Goal: Task Accomplishment & Management: Manage account settings

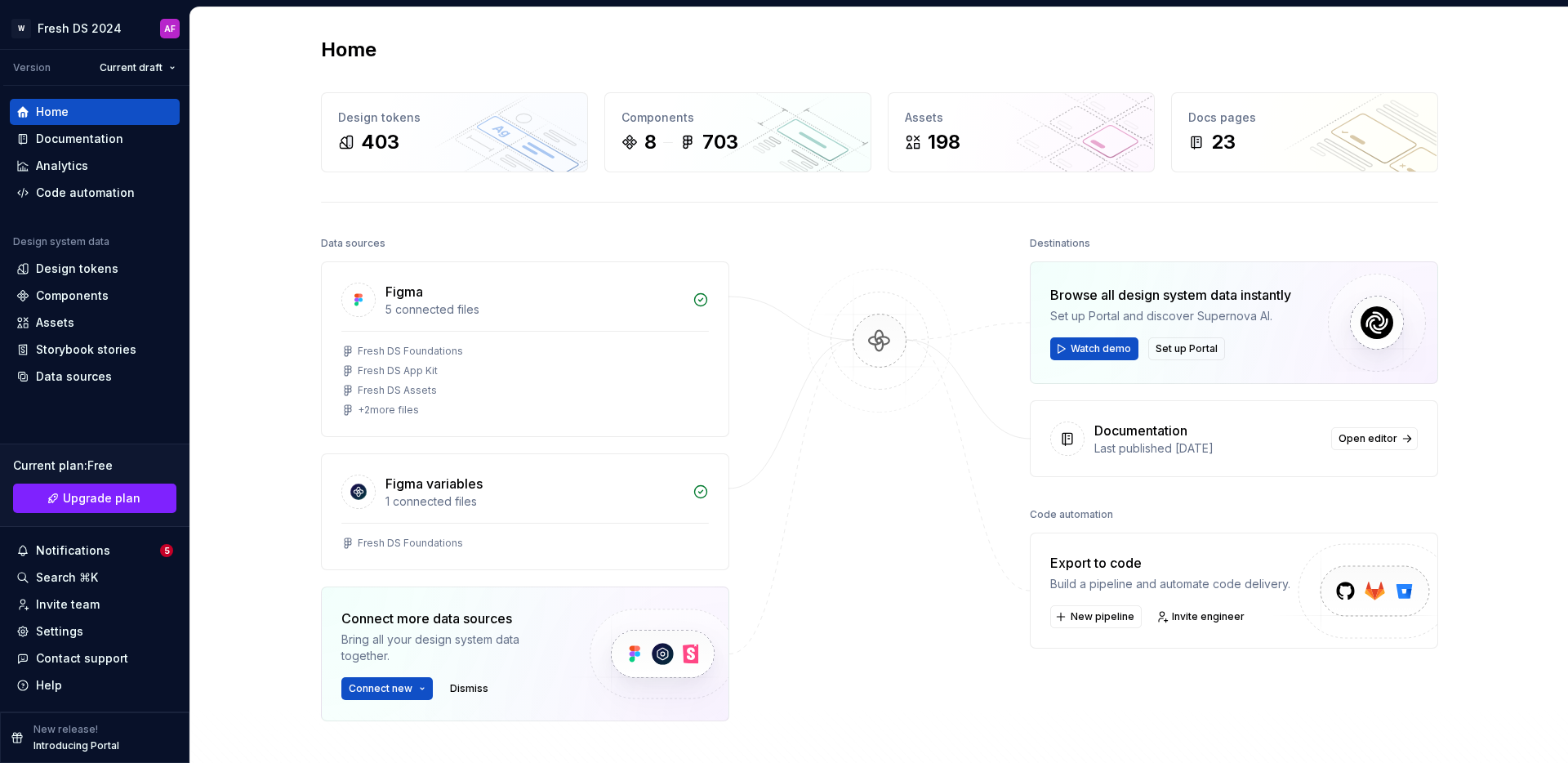
click at [270, 245] on div "Home Design tokens 403 Components 8 703 Assets 198 Docs pages 23 Data sources F…" at bounding box center [878, 452] width 1377 height 891
click at [218, 205] on div "Home Design tokens 403 Components 8 703 Assets 198 Docs pages 23 Data sources F…" at bounding box center [878, 452] width 1377 height 891
click at [262, 130] on div "Home Design tokens 403 Components 8 703 Assets 198 Docs pages 23 Data sources F…" at bounding box center [878, 452] width 1377 height 891
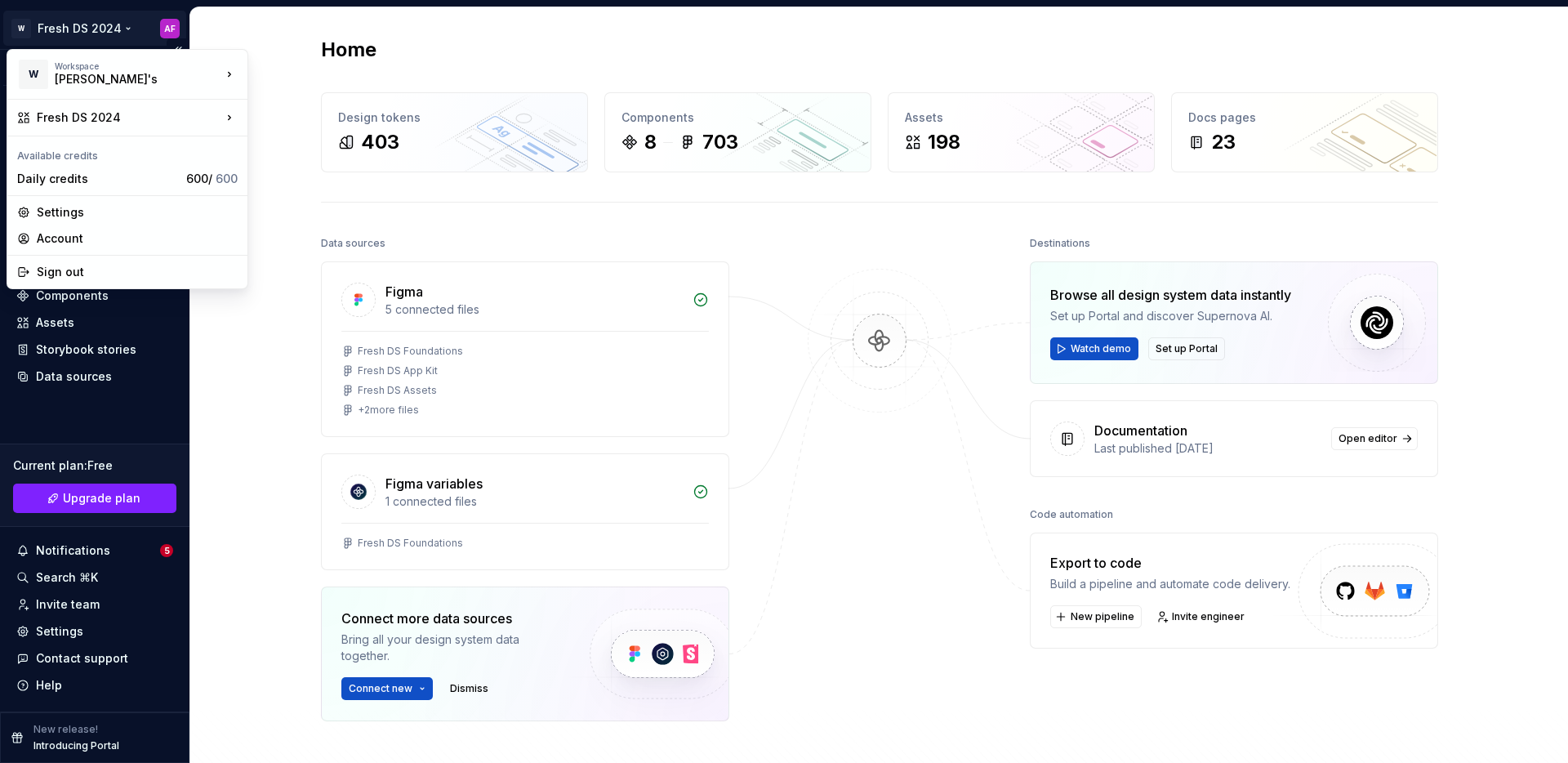
click at [91, 26] on html "W Fresh DS 2024 AF Version Current draft Home Documentation Analytics Code auto…" at bounding box center [784, 382] width 1568 height 763
click at [263, 334] on html "W Fresh DS 2024 AF Version Current draft Home Documentation Analytics Code auto…" at bounding box center [784, 382] width 1568 height 763
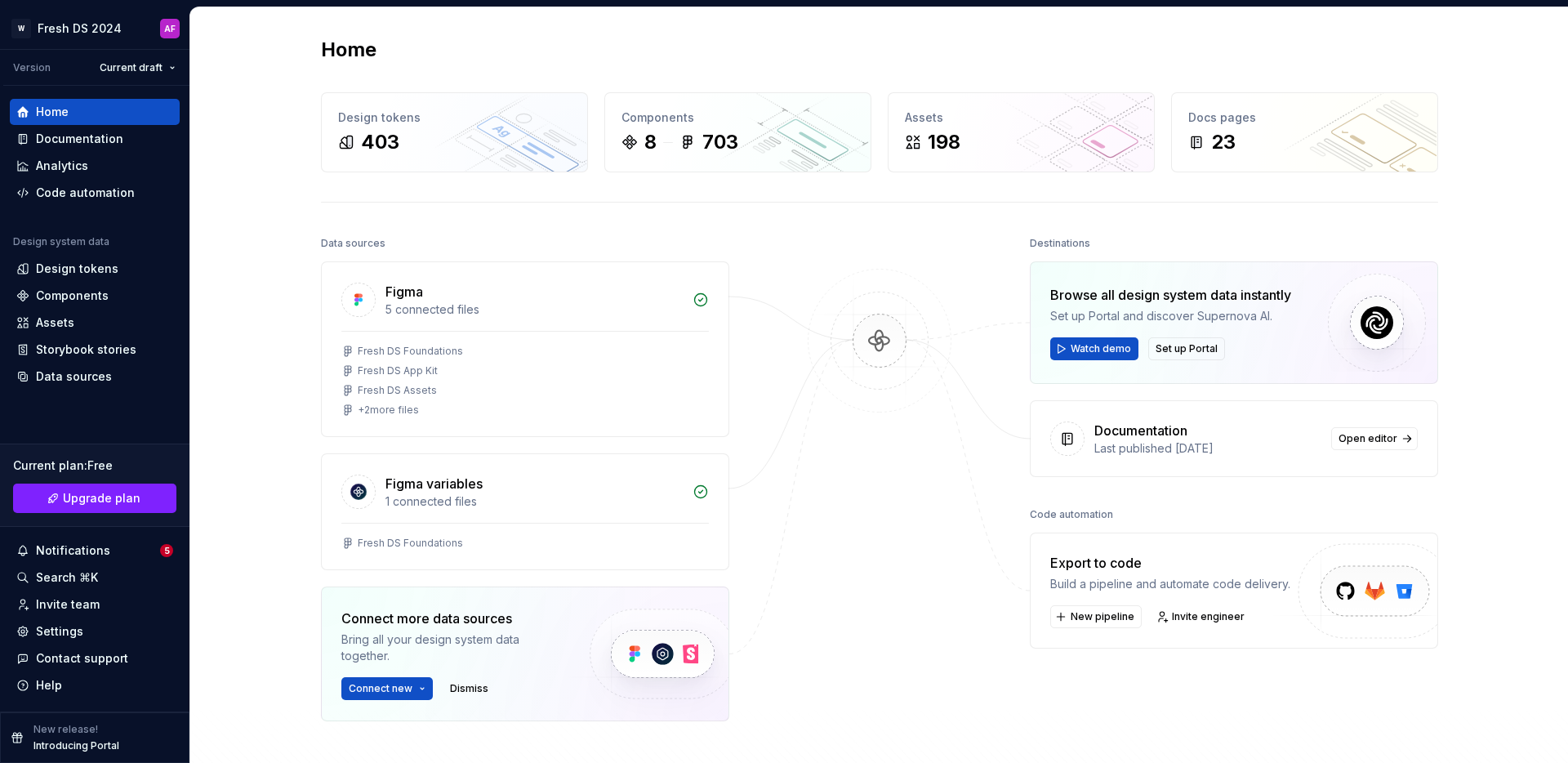
click at [258, 243] on div "Home Design tokens 403 Components 8 703 Assets 198 Docs pages 23 Data sources F…" at bounding box center [878, 452] width 1377 height 891
click at [263, 160] on div "Home Design tokens 403 Components 8 703 Assets 198 Docs pages 23 Data sources F…" at bounding box center [878, 452] width 1377 height 891
click at [80, 269] on div "Design tokens" at bounding box center [77, 269] width 82 height 16
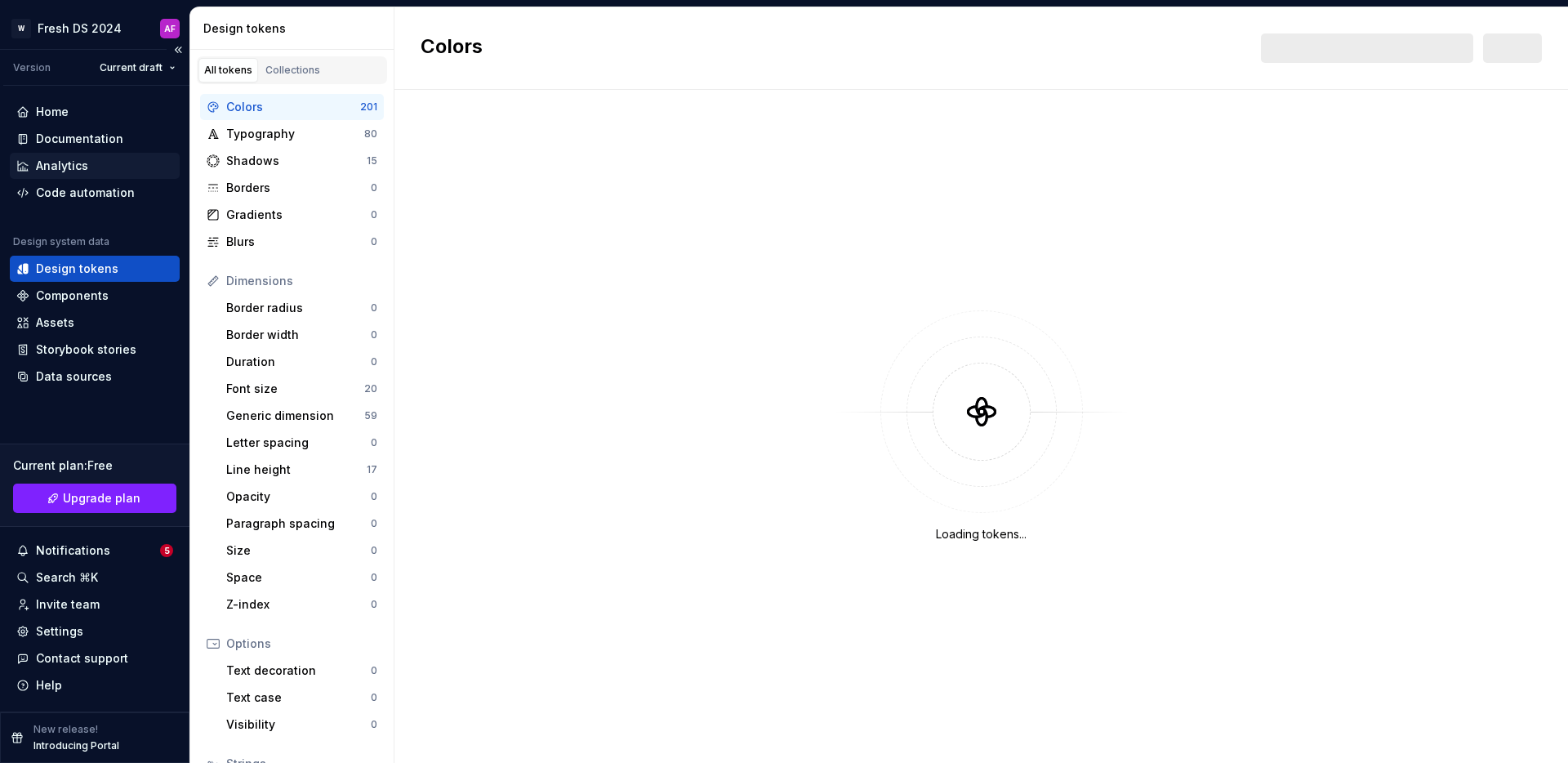
scroll to position [1, 0]
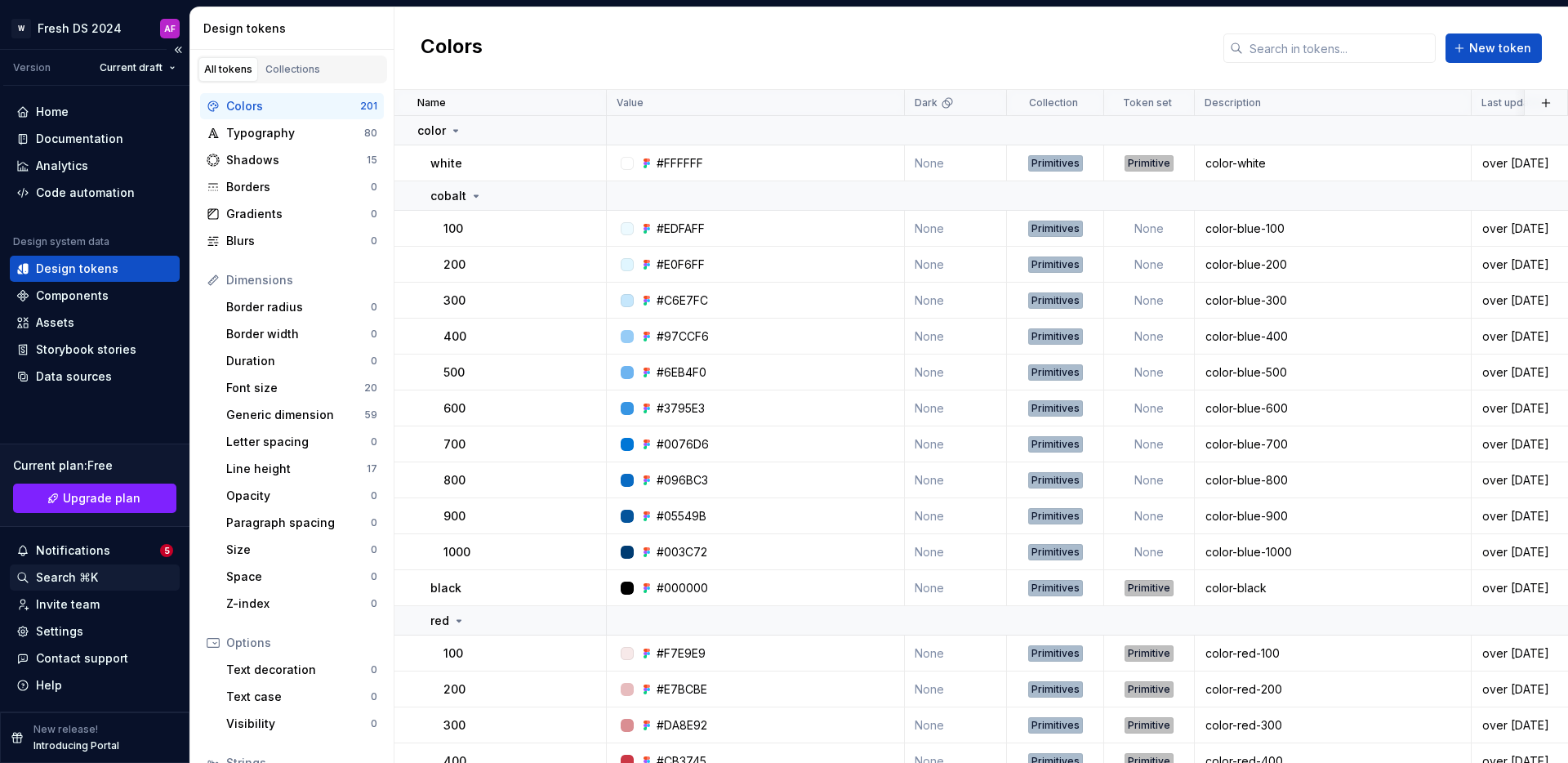
click at [76, 578] on div "Search ⌘K" at bounding box center [67, 578] width 62 height 16
click at [67, 635] on div "Settings" at bounding box center [59, 631] width 47 height 16
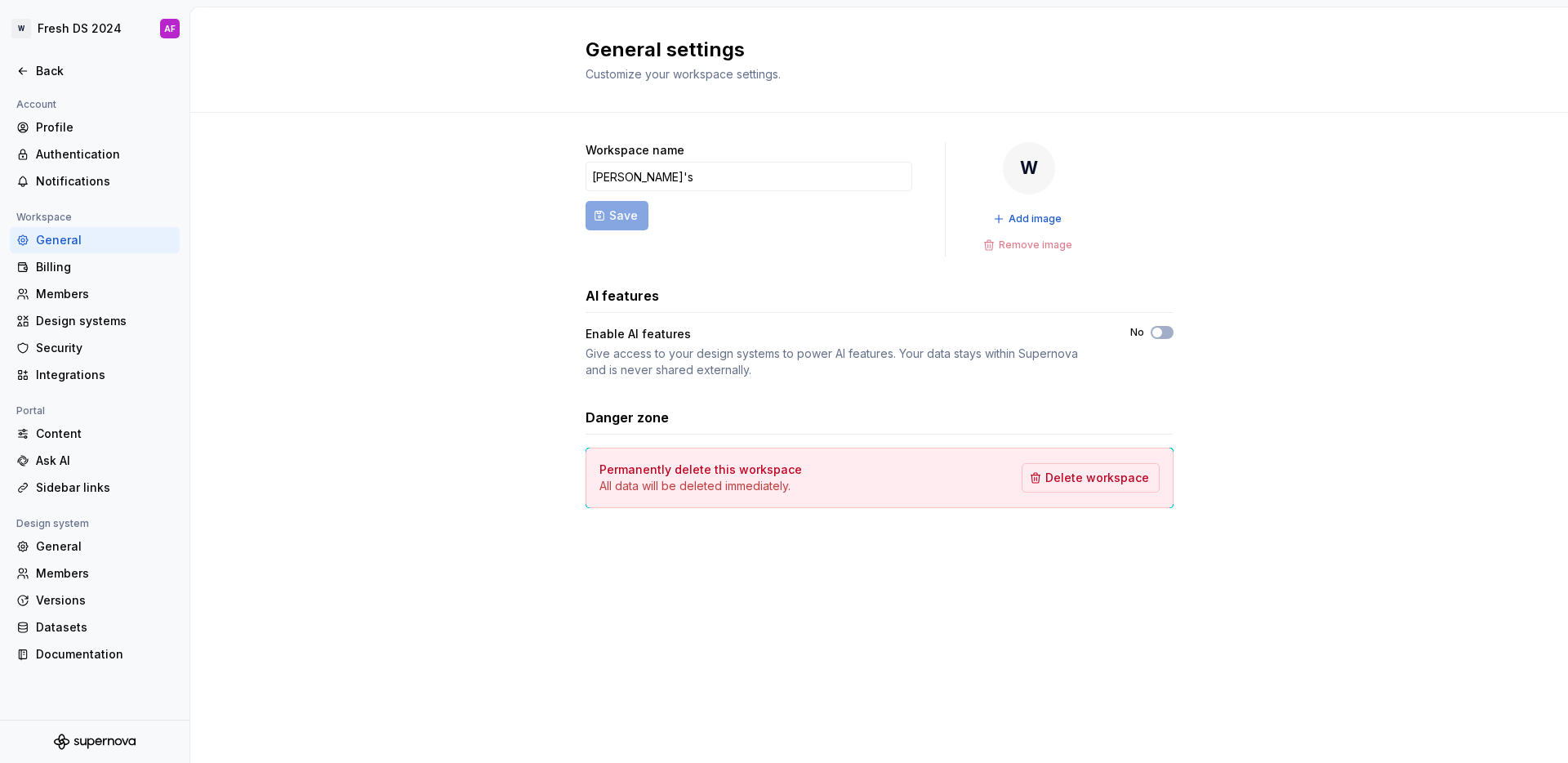
click at [432, 298] on div "Workspace name [PERSON_NAME]'s Save W Add image Remove image AI features Enable…" at bounding box center [878, 342] width 1377 height 458
drag, startPoint x: 632, startPoint y: 174, endPoint x: 451, endPoint y: 175, distance: 181.0
click at [478, 170] on div "Workspace name [PERSON_NAME]'s Save W Add image Remove image AI features Enable…" at bounding box center [878, 342] width 1377 height 458
click at [319, 299] on div "Workspace name [PERSON_NAME]'s Save W Add image Remove image AI features Enable…" at bounding box center [878, 342] width 1377 height 458
click at [65, 256] on div "Billing" at bounding box center [94, 266] width 169 height 26
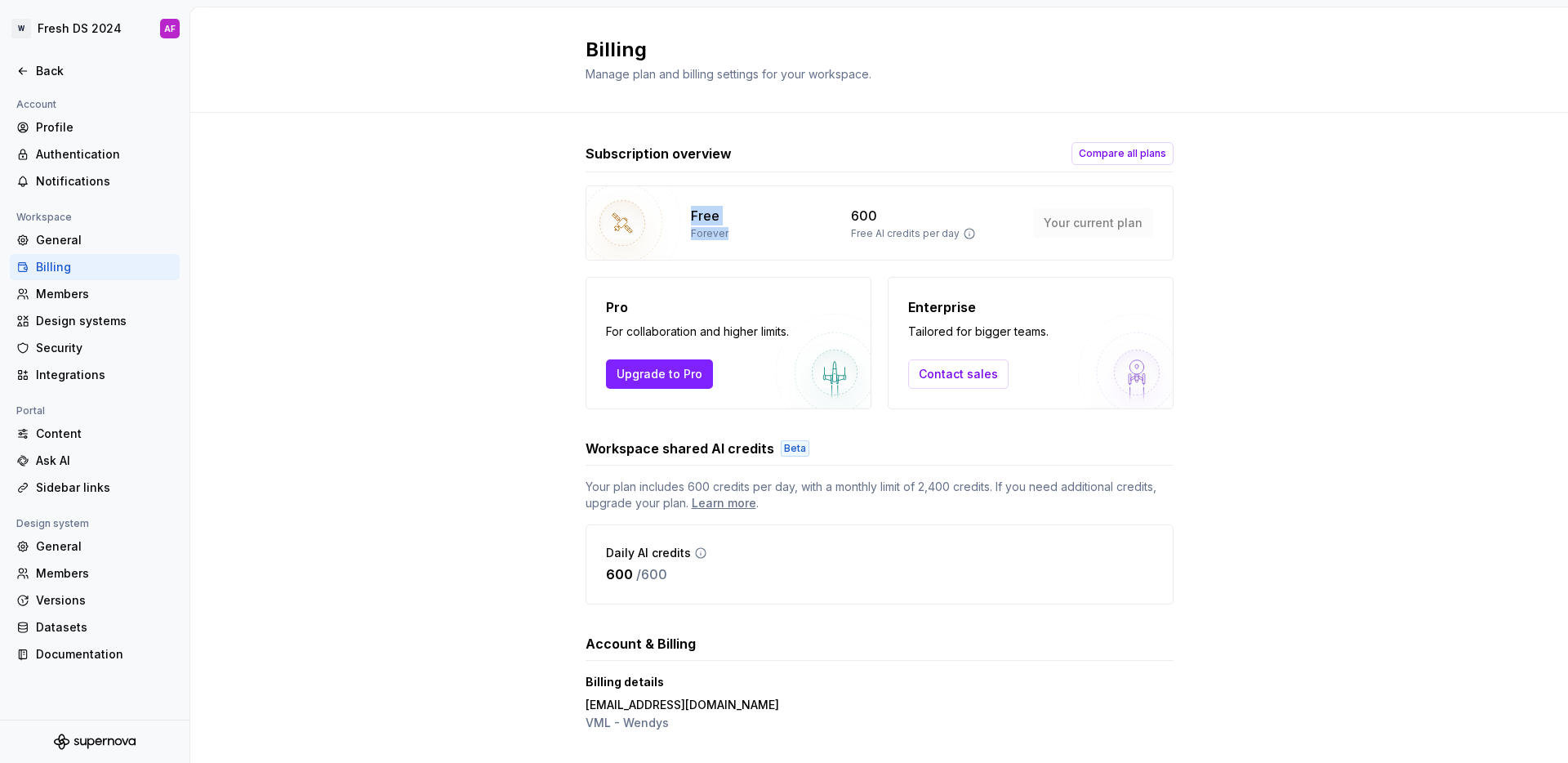
click at [747, 234] on div "Free Forever" at bounding box center [761, 223] width 141 height 35
click at [454, 371] on div "Subscription overview Compare all plans Free Forever 600 Free AI credits per da…" at bounding box center [878, 454] width 1377 height 684
click at [396, 400] on div "Subscription overview Compare all plans Free Forever 600 Free AI credits per da…" at bounding box center [878, 456] width 1377 height 687
click at [108, 127] on div "Profile" at bounding box center [105, 127] width 137 height 16
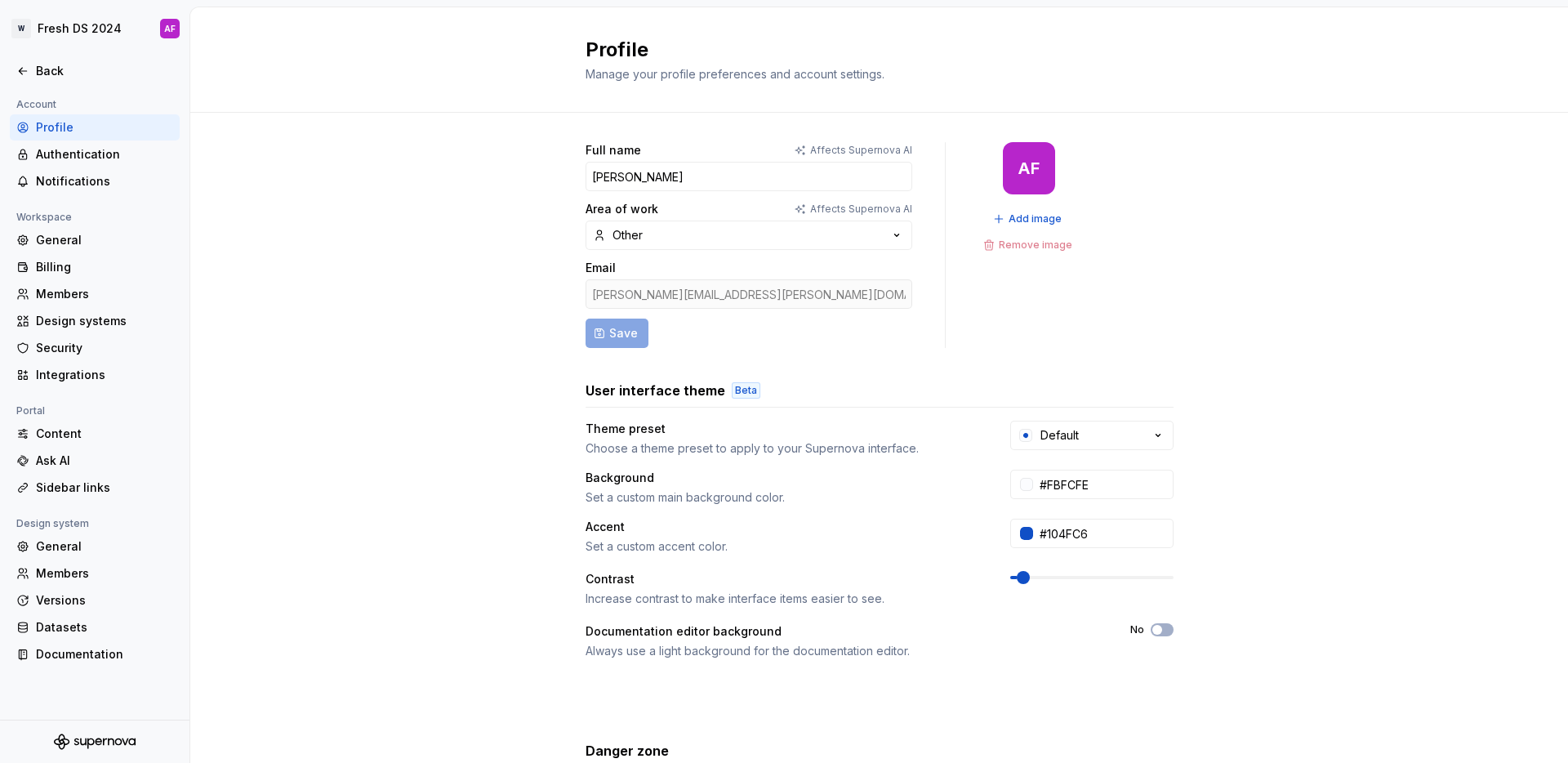
click at [449, 175] on div "Full name Affects Supernova AI [PERSON_NAME] Area of work Affects Supernova AI …" at bounding box center [878, 524] width 1377 height 823
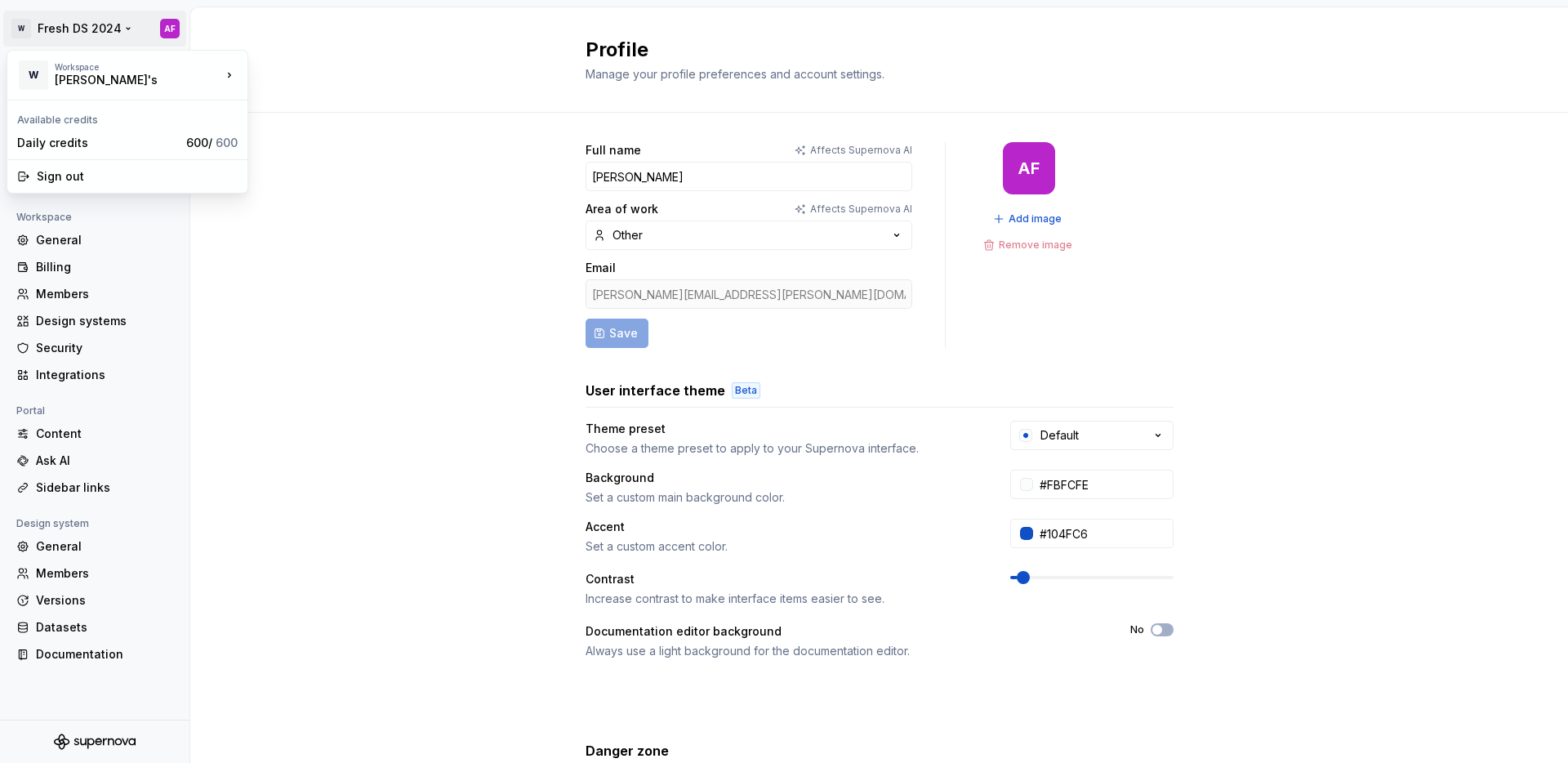
click at [83, 15] on html "W Fresh DS 2024 AF Back Account Profile Authentication Notifications Workspace …" at bounding box center [784, 382] width 1568 height 763
click at [310, 121] on div "[PERSON_NAME]'s" at bounding box center [327, 126] width 106 height 16
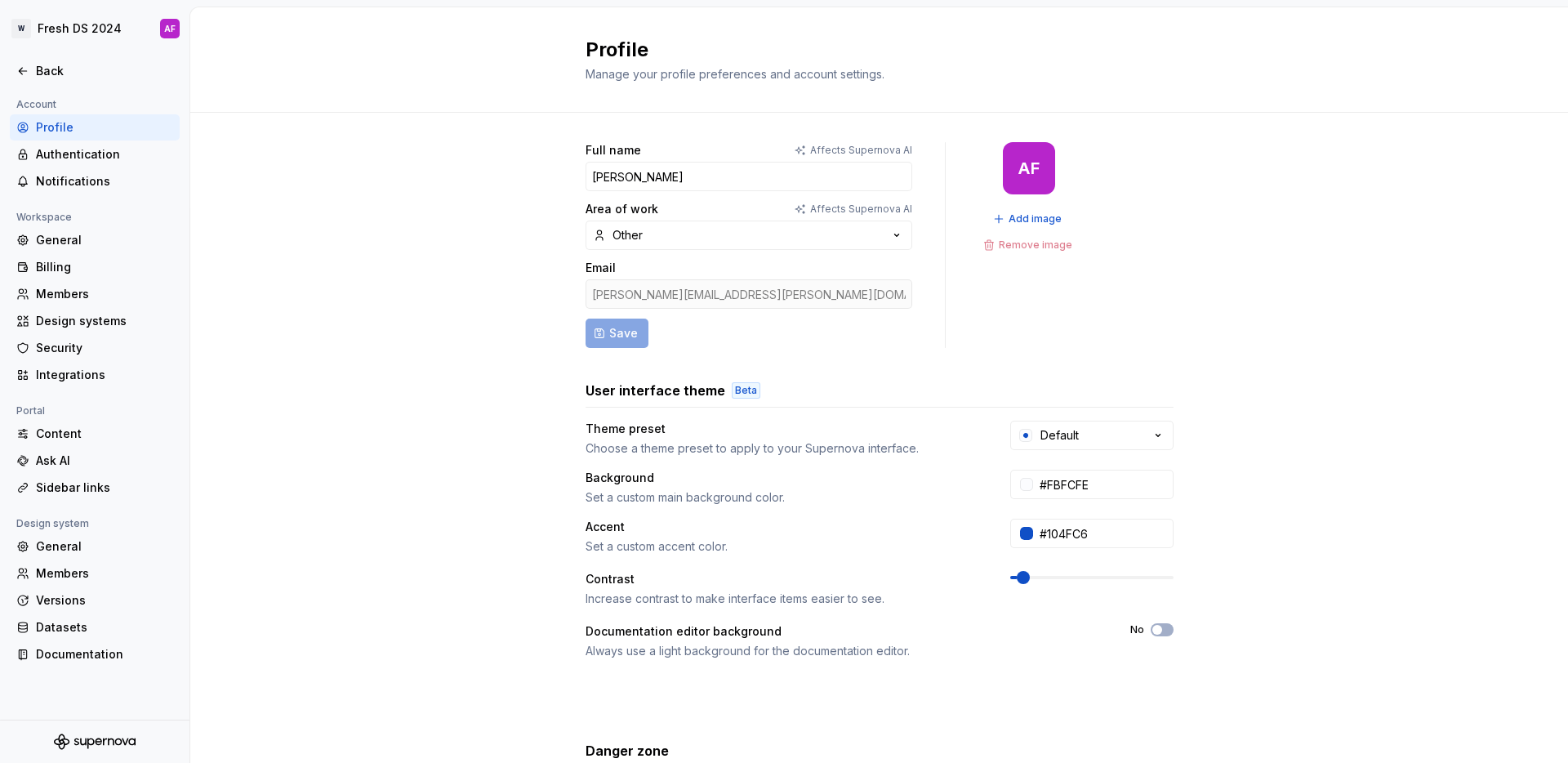
click at [310, 389] on div "Full name Affects Supernova AI [PERSON_NAME] Area of work Affects Supernova AI …" at bounding box center [878, 524] width 1377 height 823
click at [65, 293] on div "Members" at bounding box center [105, 294] width 137 height 16
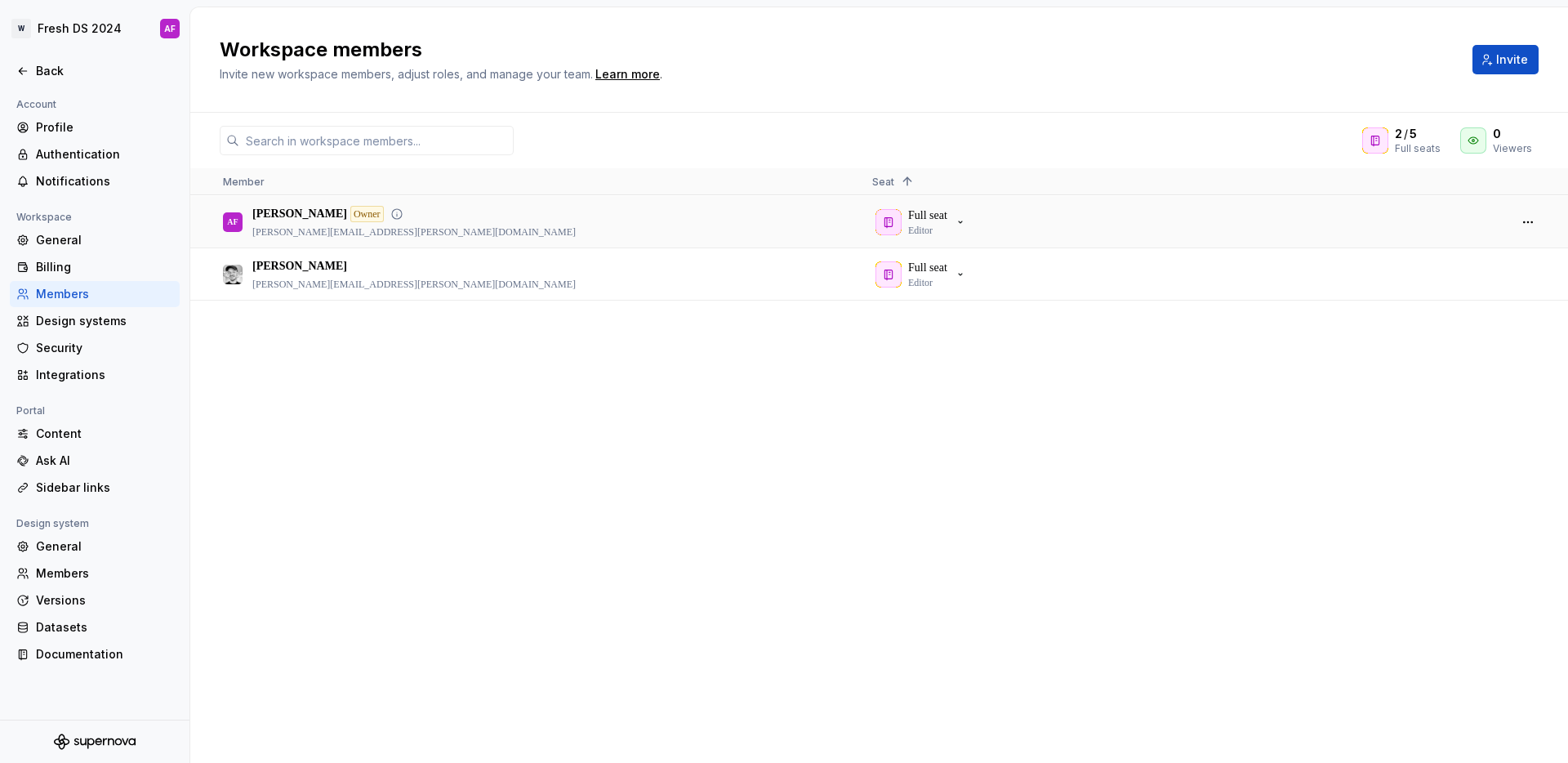
drag, startPoint x: 244, startPoint y: 228, endPoint x: 386, endPoint y: 232, distance: 142.1
click at [381, 232] on div "AF [PERSON_NAME] Owner [PERSON_NAME][EMAIL_ADDRESS][PERSON_NAME][DOMAIN_NAME]" at bounding box center [534, 222] width 623 height 50
drag, startPoint x: 375, startPoint y: 232, endPoint x: 252, endPoint y: 232, distance: 123.0
click at [252, 232] on p "[PERSON_NAME][EMAIL_ADDRESS][PERSON_NAME][DOMAIN_NAME]" at bounding box center [413, 232] width 324 height 13
click at [389, 380] on div "AF [PERSON_NAME] Owner [PERSON_NAME][EMAIL_ADDRESS][PERSON_NAME][DOMAIN_NAME] F…" at bounding box center [878, 479] width 1377 height 566
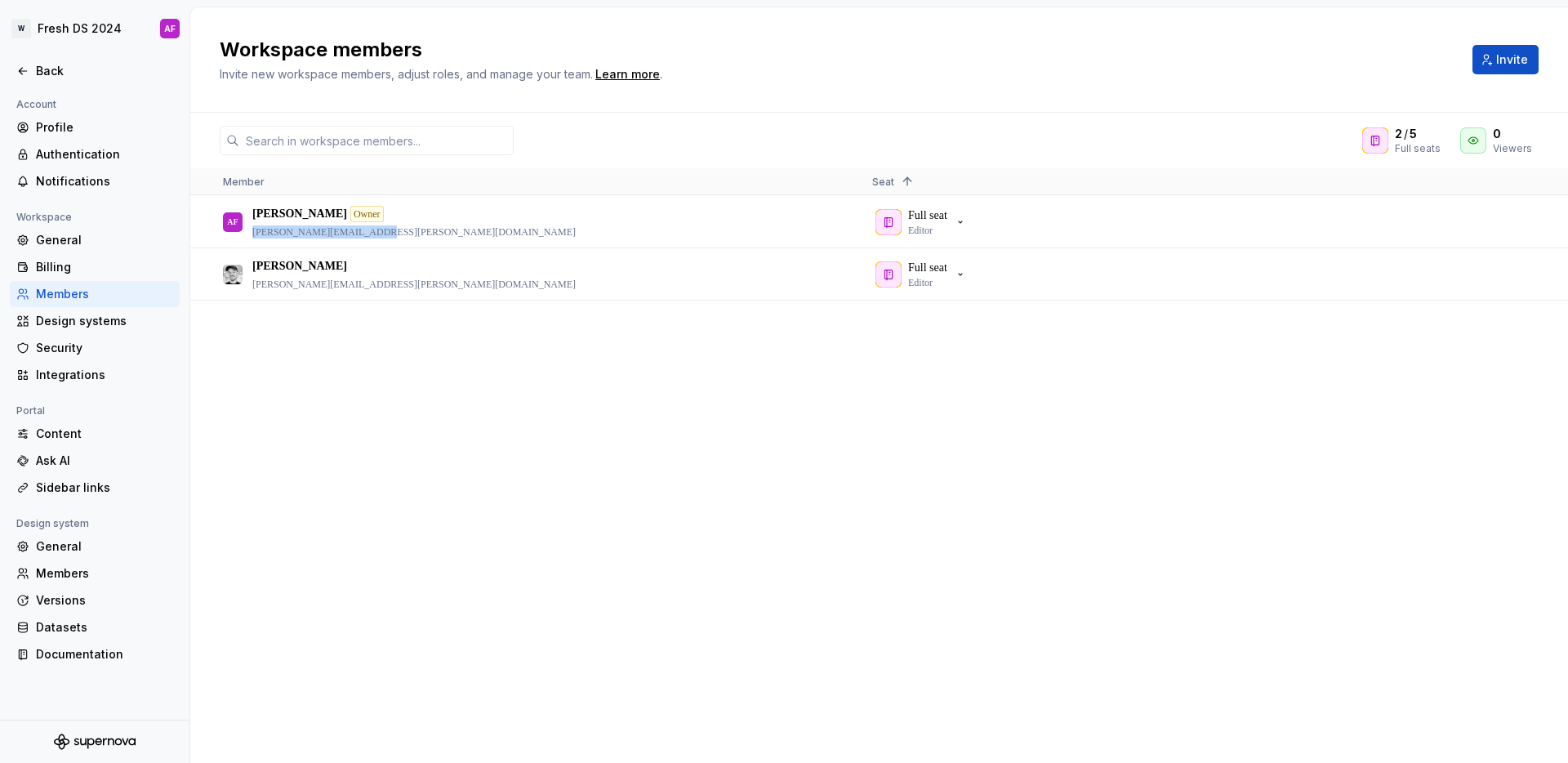
click at [369, 383] on div "AF [PERSON_NAME] Owner [PERSON_NAME][EMAIL_ADDRESS][PERSON_NAME][DOMAIN_NAME] F…" at bounding box center [878, 479] width 1377 height 566
click at [71, 247] on div "General" at bounding box center [105, 240] width 137 height 16
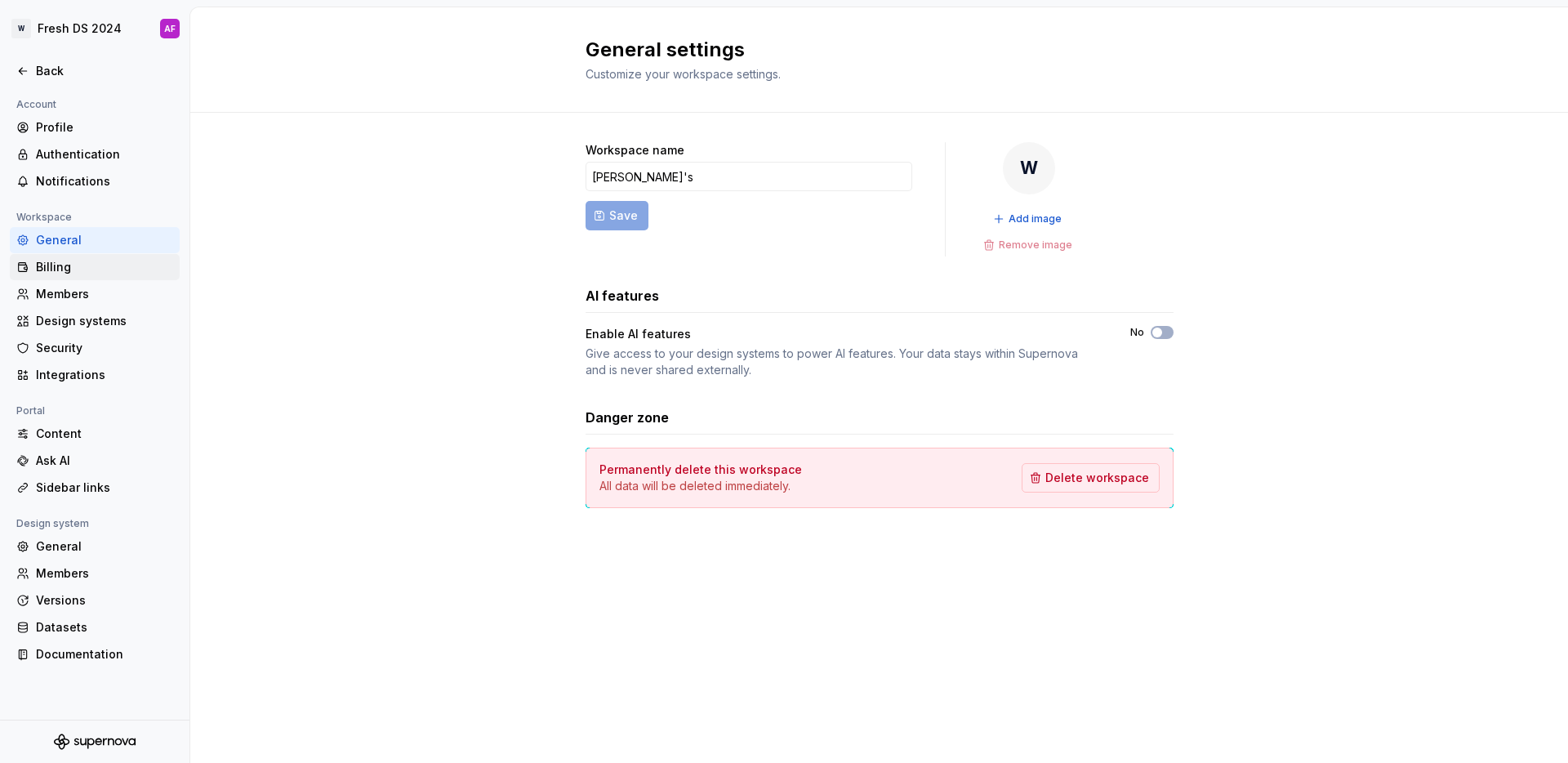
click at [71, 261] on div "Billing" at bounding box center [105, 267] width 137 height 16
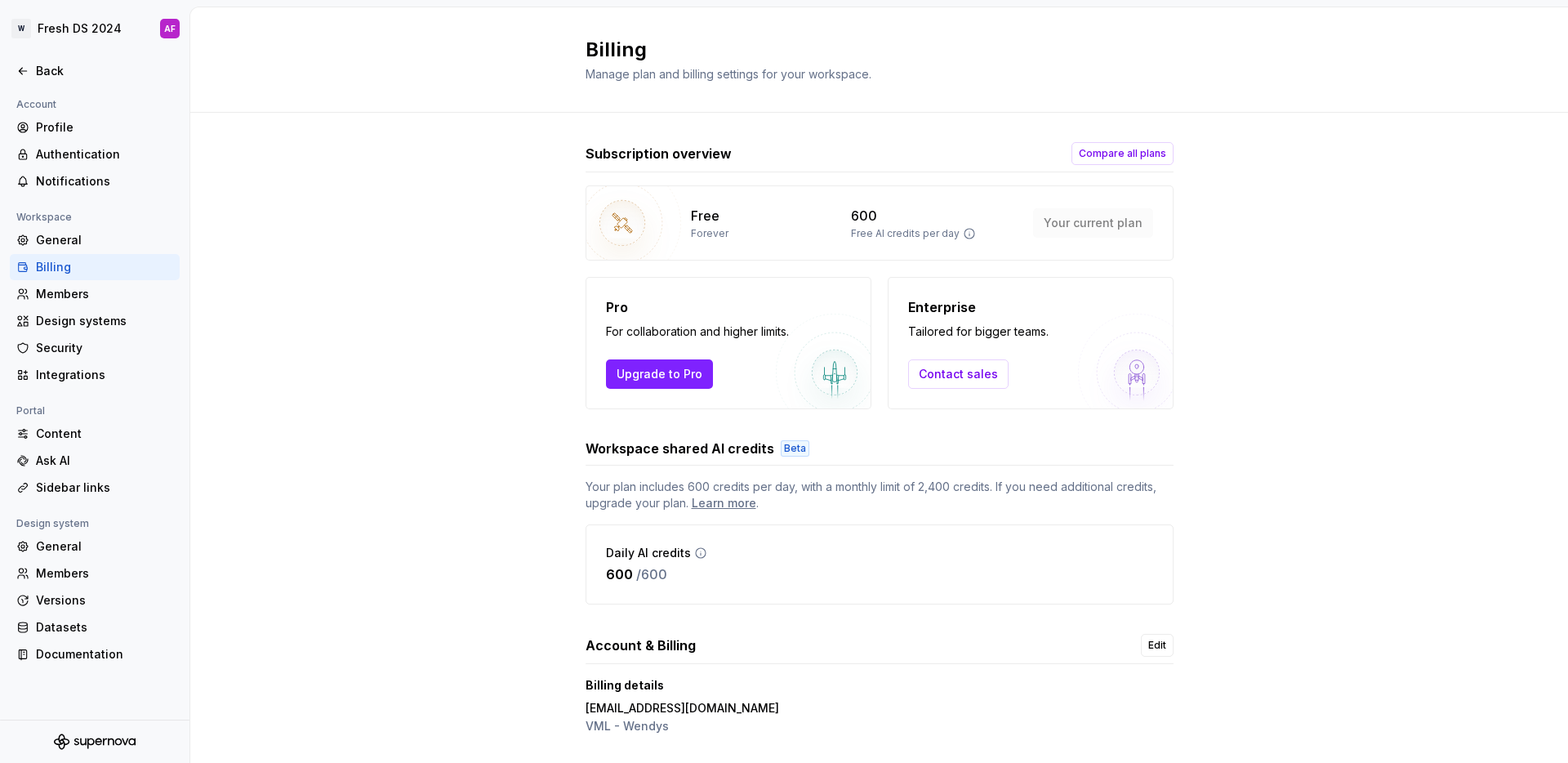
scroll to position [36, 0]
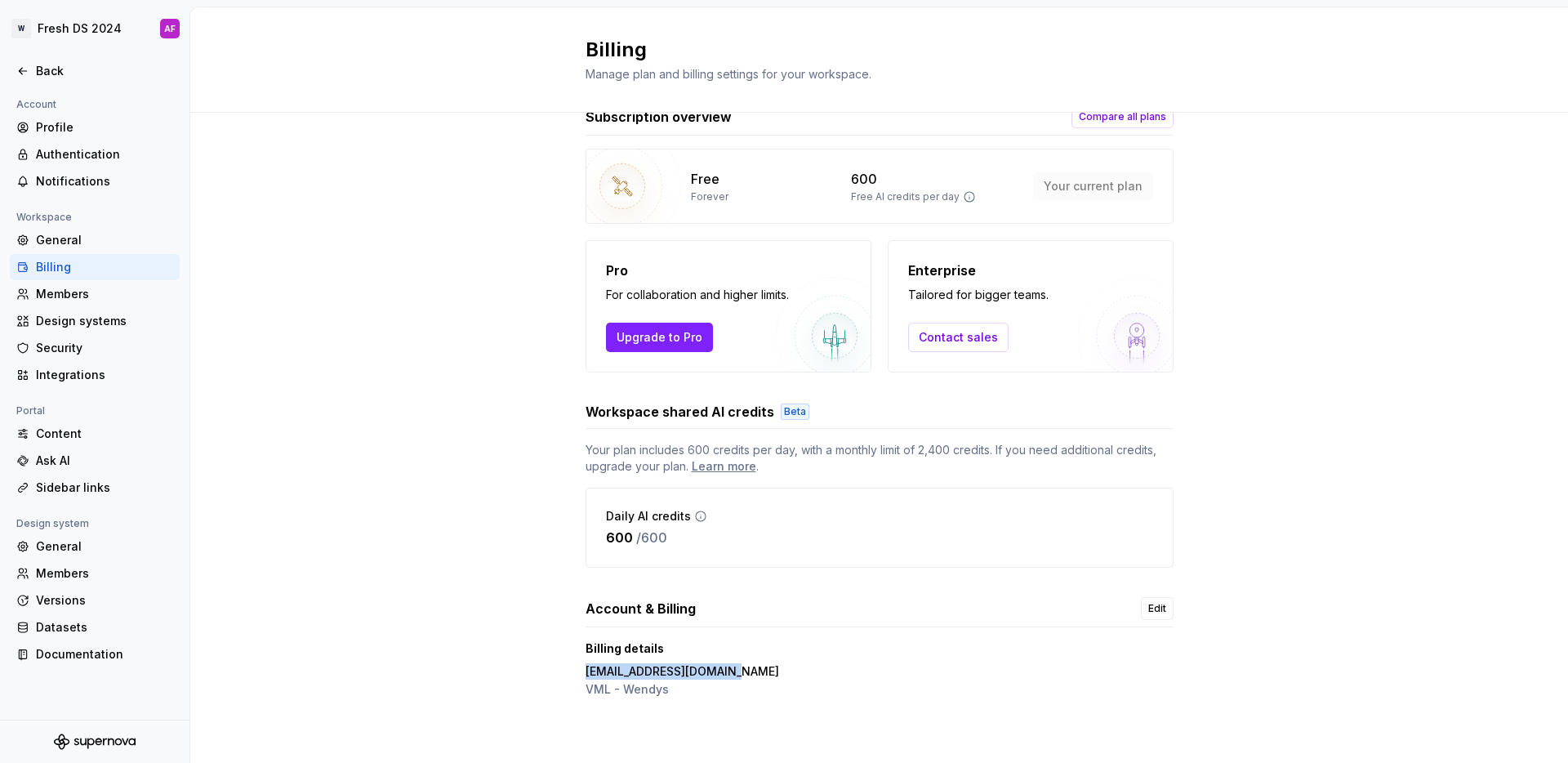
drag, startPoint x: 585, startPoint y: 676, endPoint x: 759, endPoint y: 676, distance: 174.0
click at [759, 676] on div "Billing details [EMAIL_ADDRESS][DOMAIN_NAME] VML - [PERSON_NAME]" at bounding box center [879, 671] width 588 height 60
click at [67, 129] on div "Profile" at bounding box center [105, 127] width 137 height 16
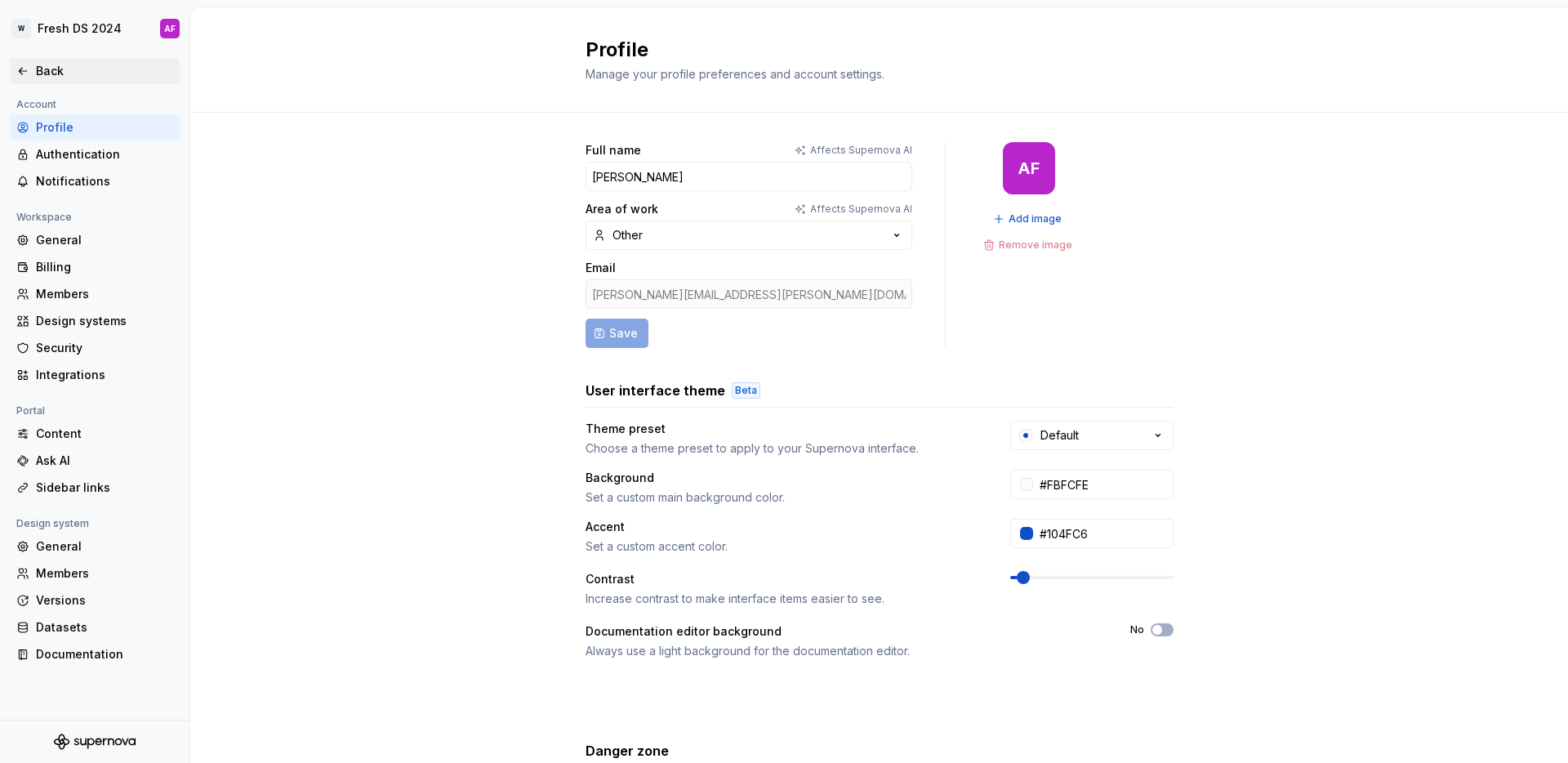
click at [49, 77] on div "Back" at bounding box center [105, 71] width 137 height 16
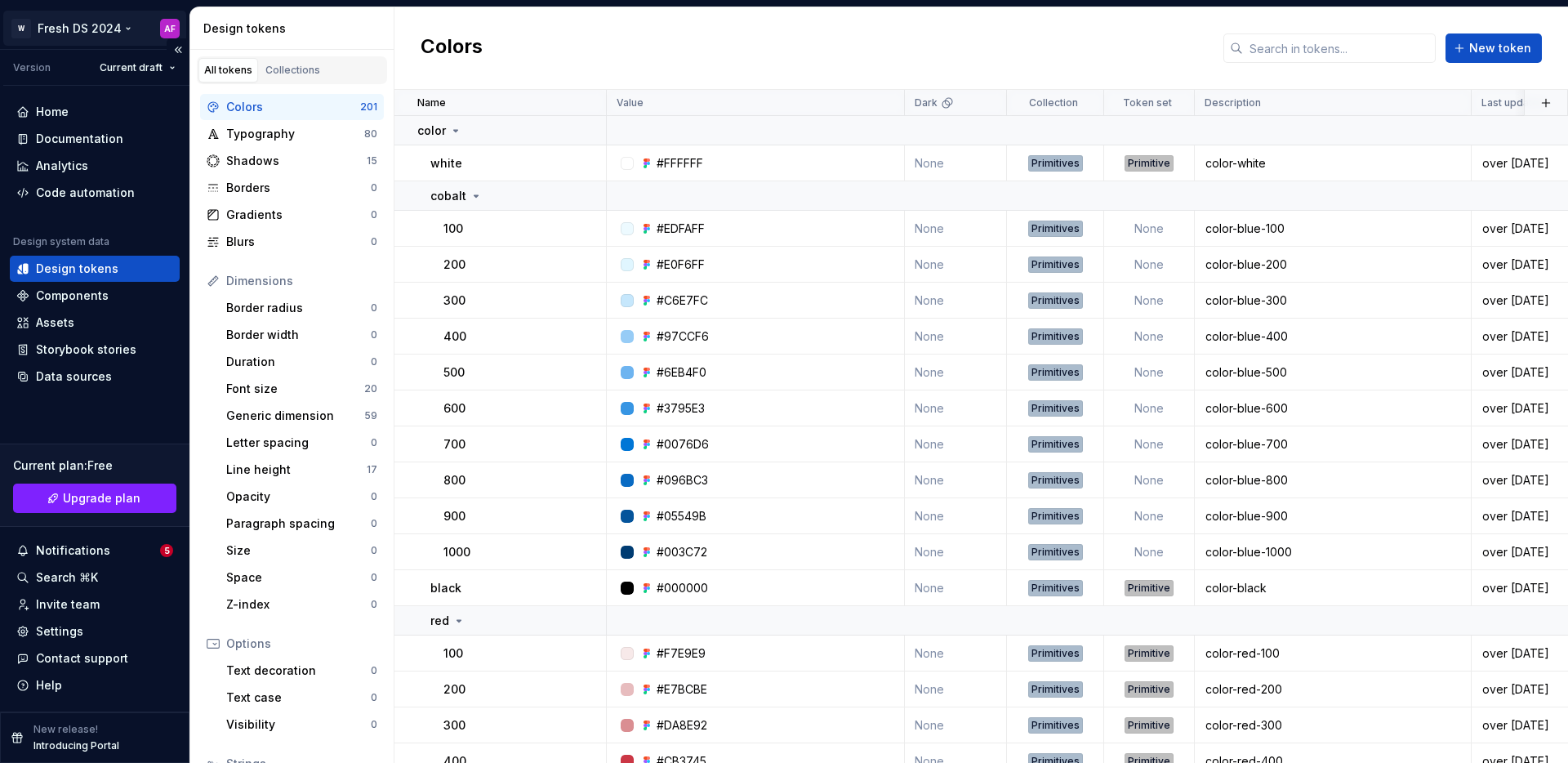
click at [96, 23] on html "W Fresh DS 2024 AF Version Current draft Home Documentation Analytics Code auto…" at bounding box center [784, 382] width 1568 height 763
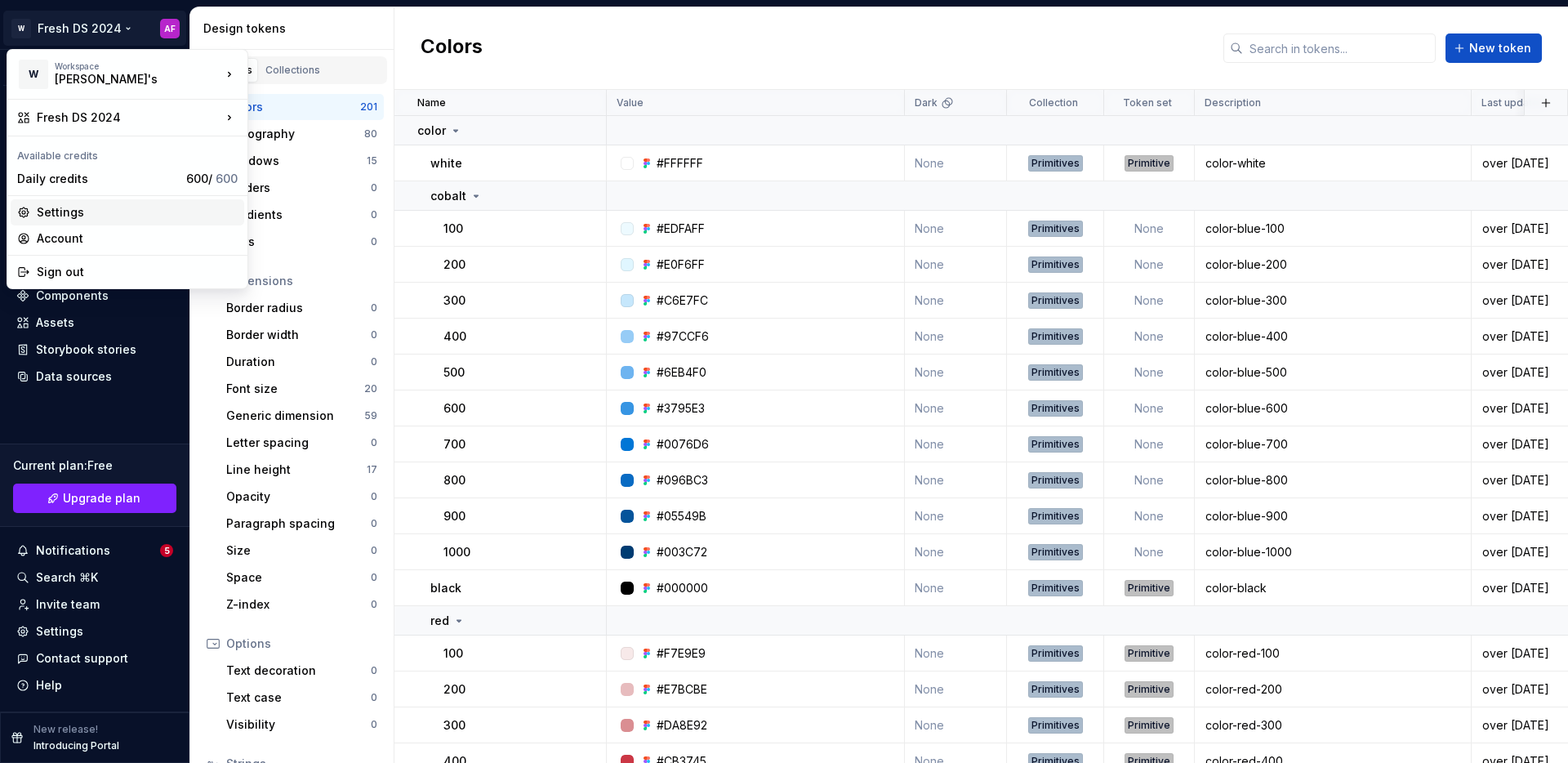
click at [82, 216] on div "Settings" at bounding box center [137, 212] width 200 height 16
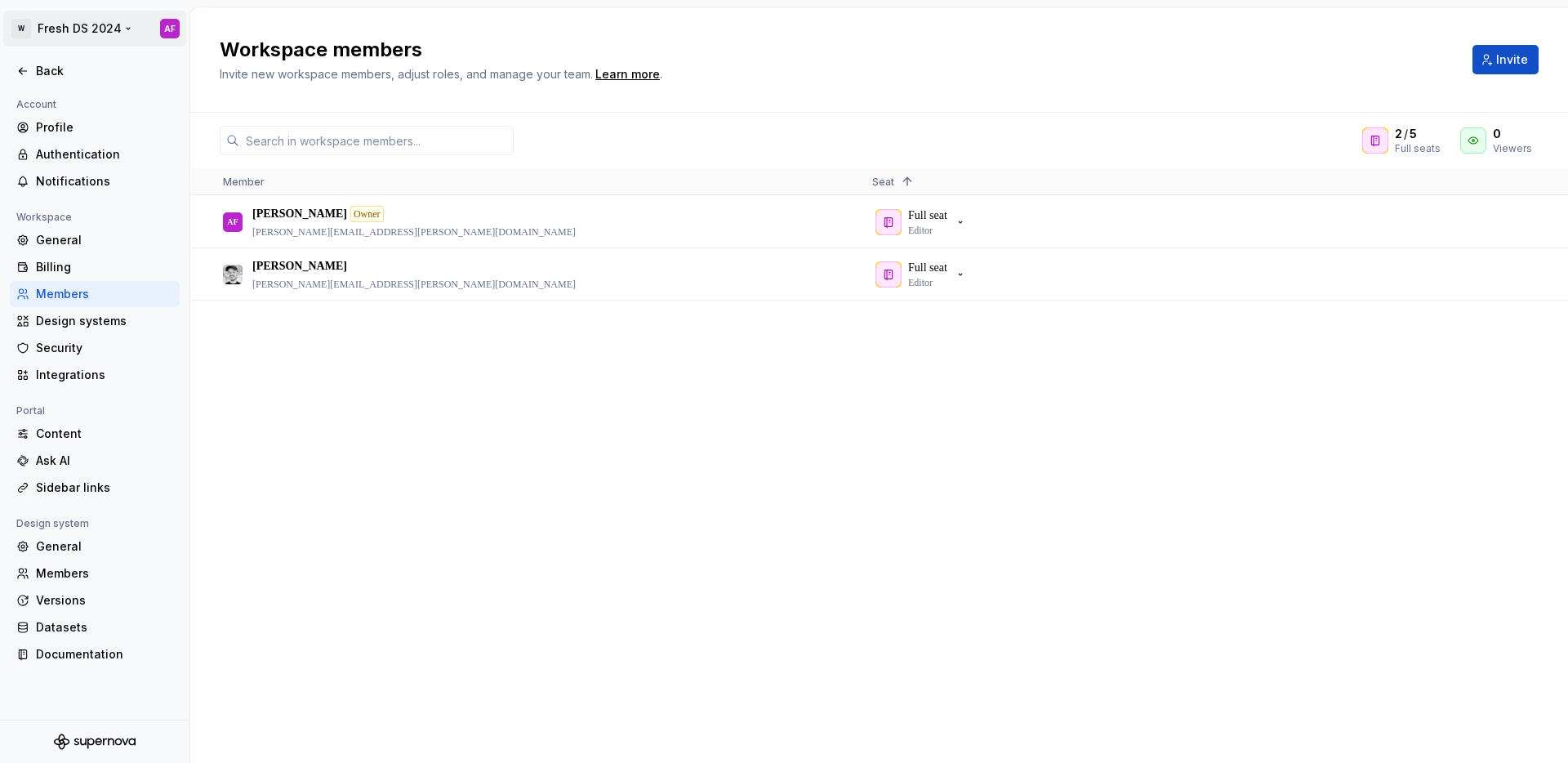
click at [79, 19] on html "W Fresh DS 2024 AF Back Account Profile Authentication Notifications Workspace …" at bounding box center [784, 382] width 1568 height 763
click at [92, 26] on html "W Fresh DS 2024 AF Back Account Profile Authentication Notifications Workspace …" at bounding box center [784, 382] width 1568 height 763
click at [27, 74] on icon at bounding box center [22, 71] width 13 height 13
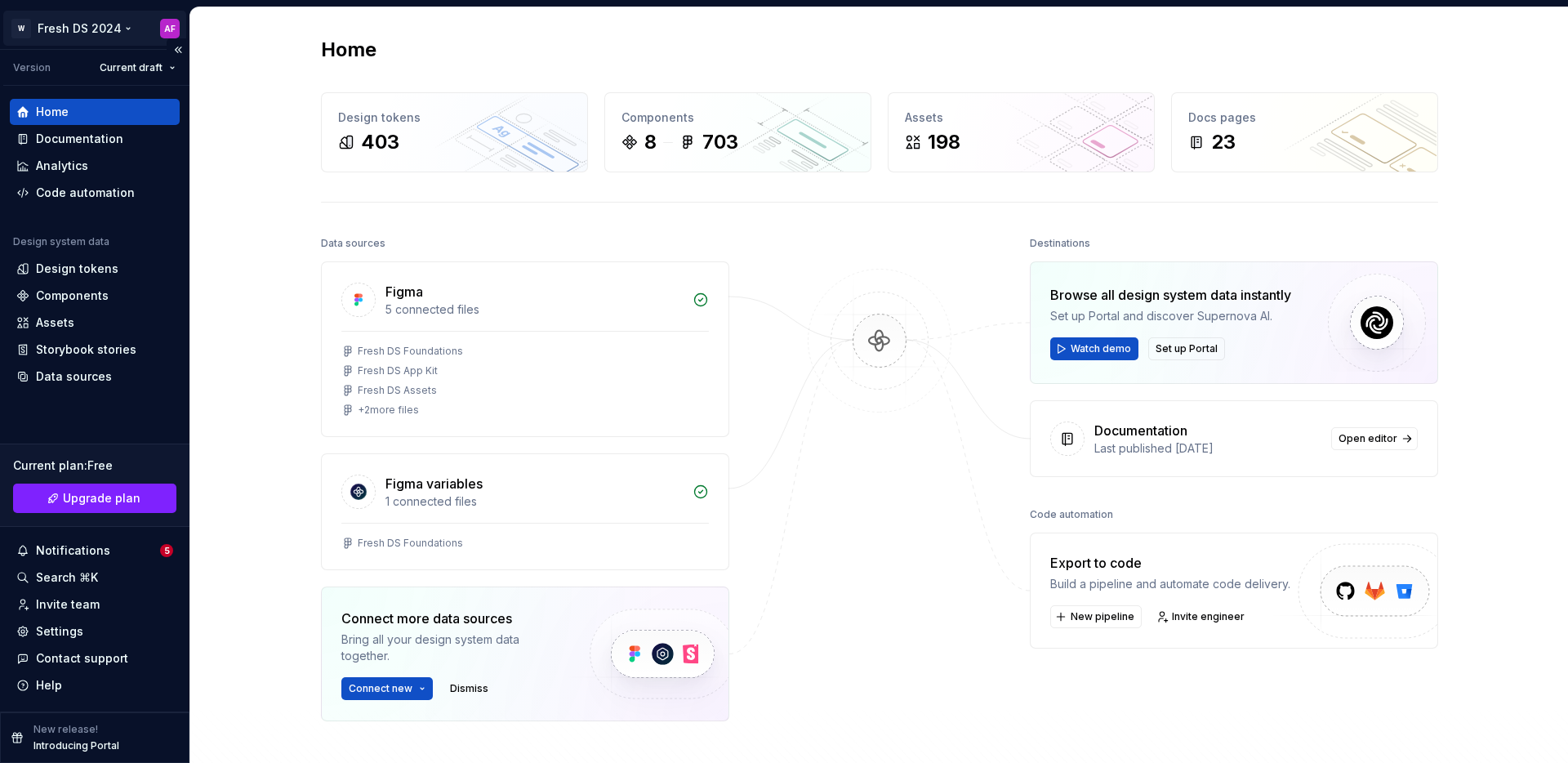
click at [70, 34] on html "W Fresh DS 2024 AF Version Current draft Home Documentation Analytics Code auto…" at bounding box center [784, 382] width 1568 height 763
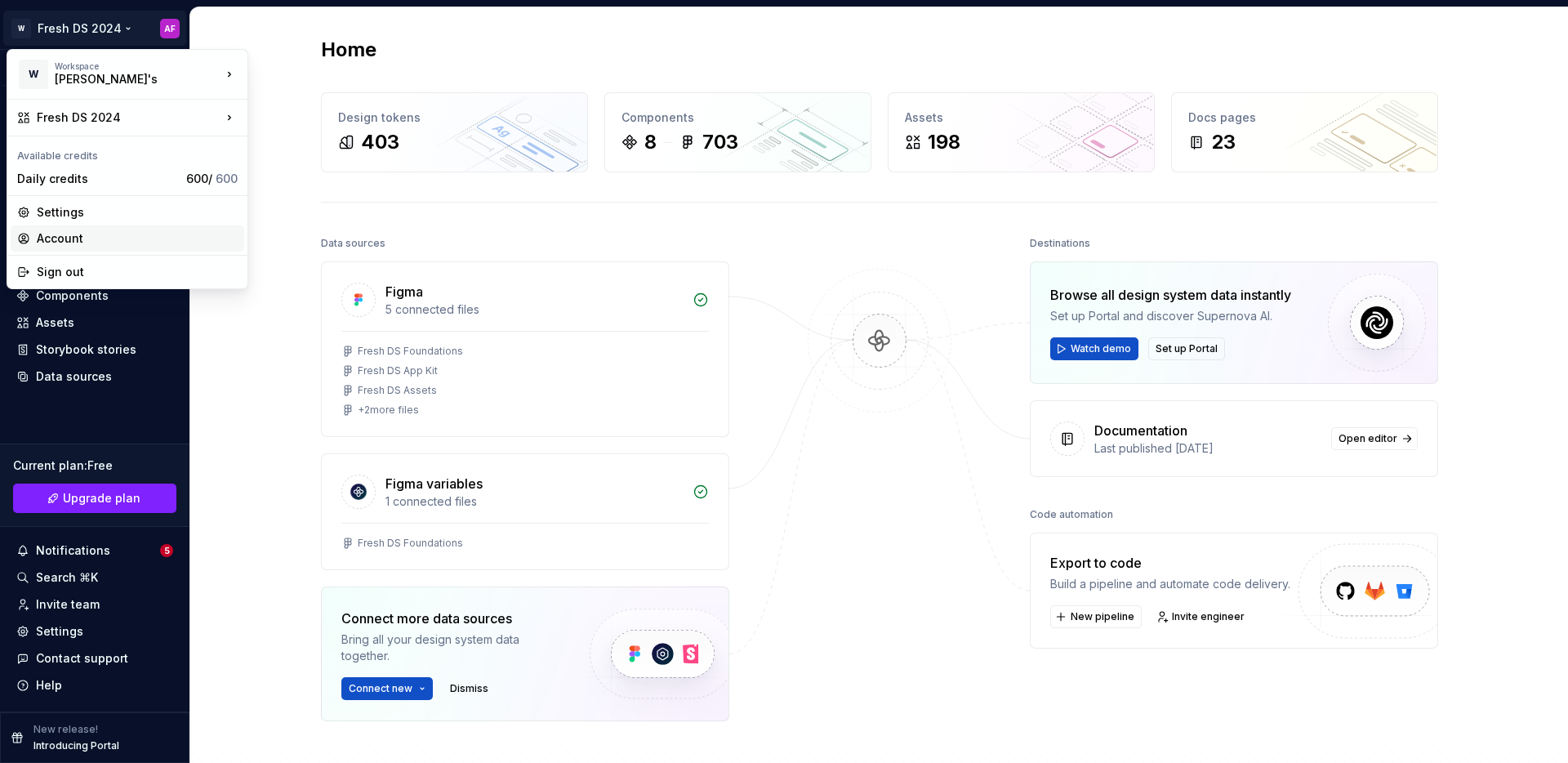
click at [57, 246] on div "Account" at bounding box center [137, 239] width 200 height 16
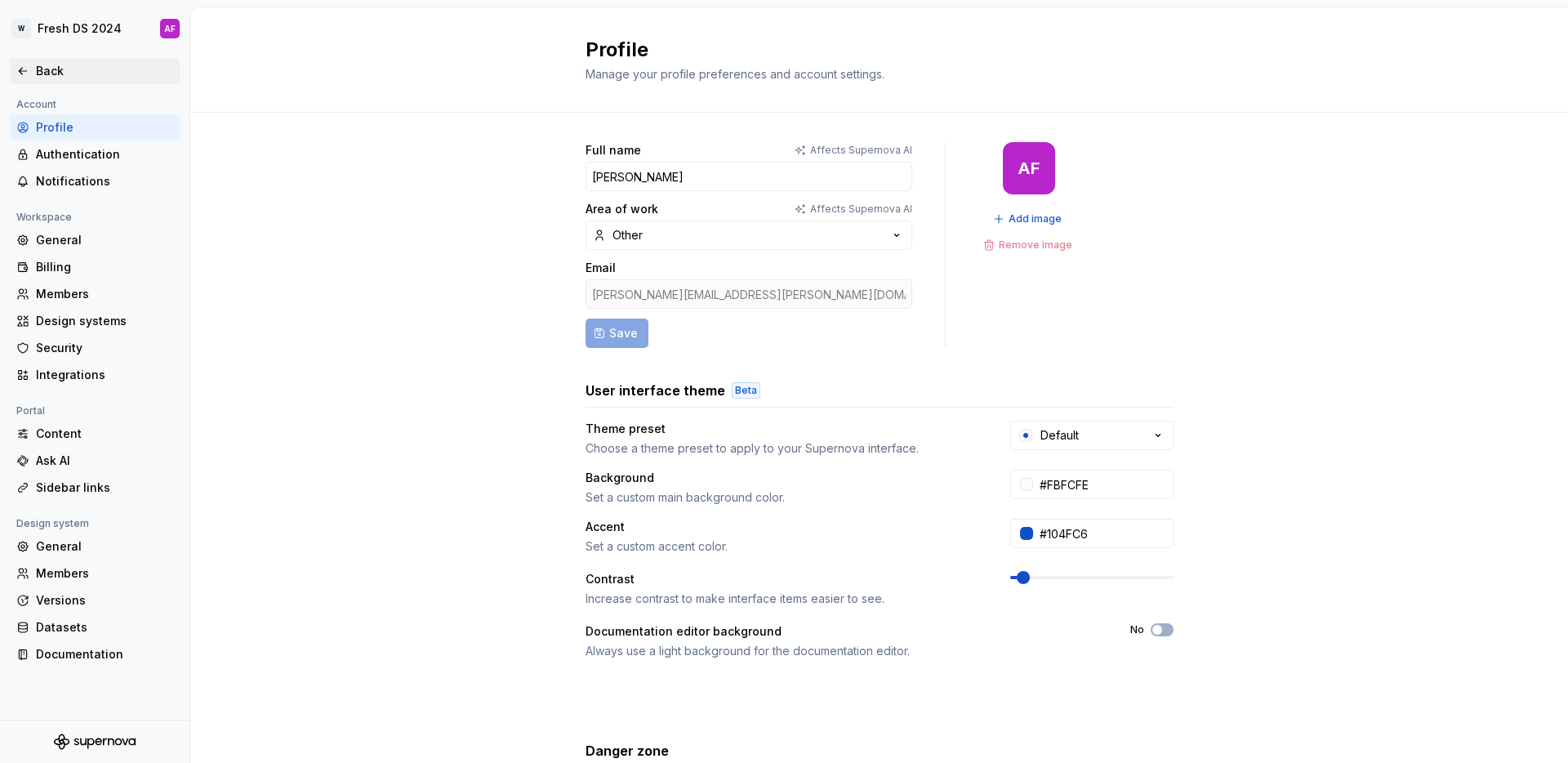
click at [42, 69] on div "Back" at bounding box center [105, 71] width 137 height 16
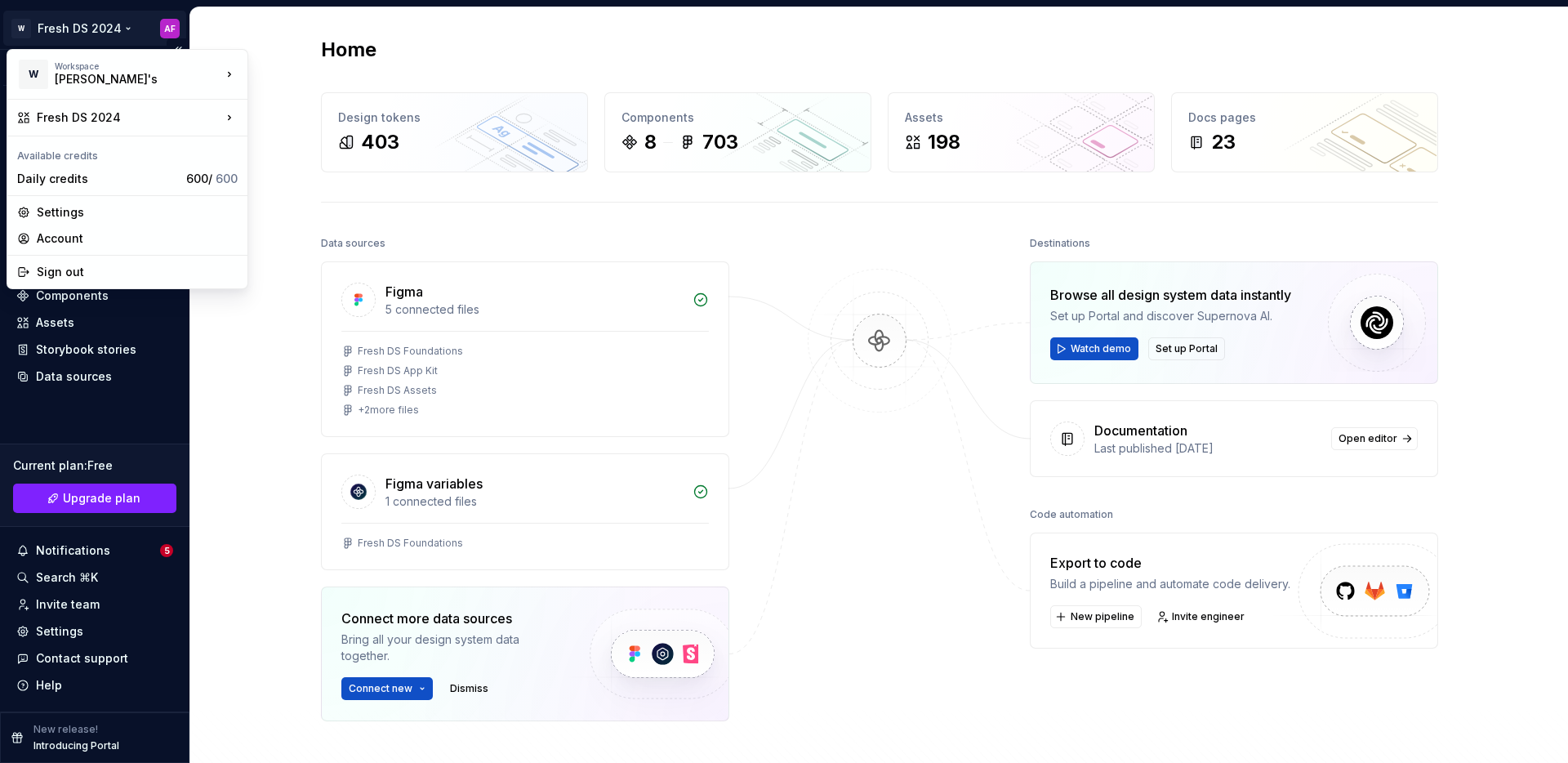
click at [94, 25] on html "W Fresh DS 2024 AF Version Current draft Home Documentation Analytics Code auto…" at bounding box center [784, 382] width 1568 height 763
click at [109, 213] on div "Settings" at bounding box center [137, 212] width 200 height 16
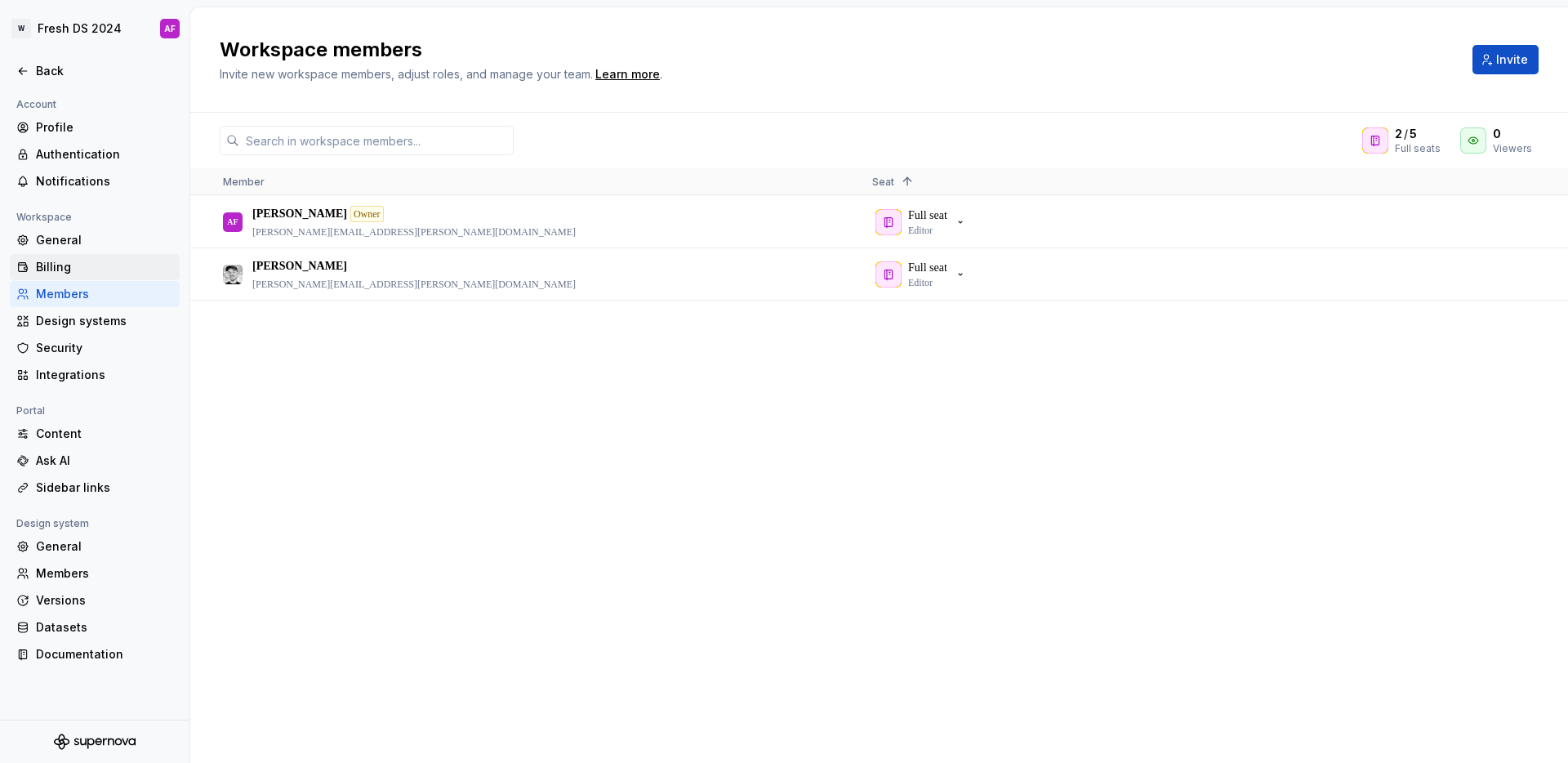
click at [67, 270] on div "Billing" at bounding box center [105, 267] width 137 height 16
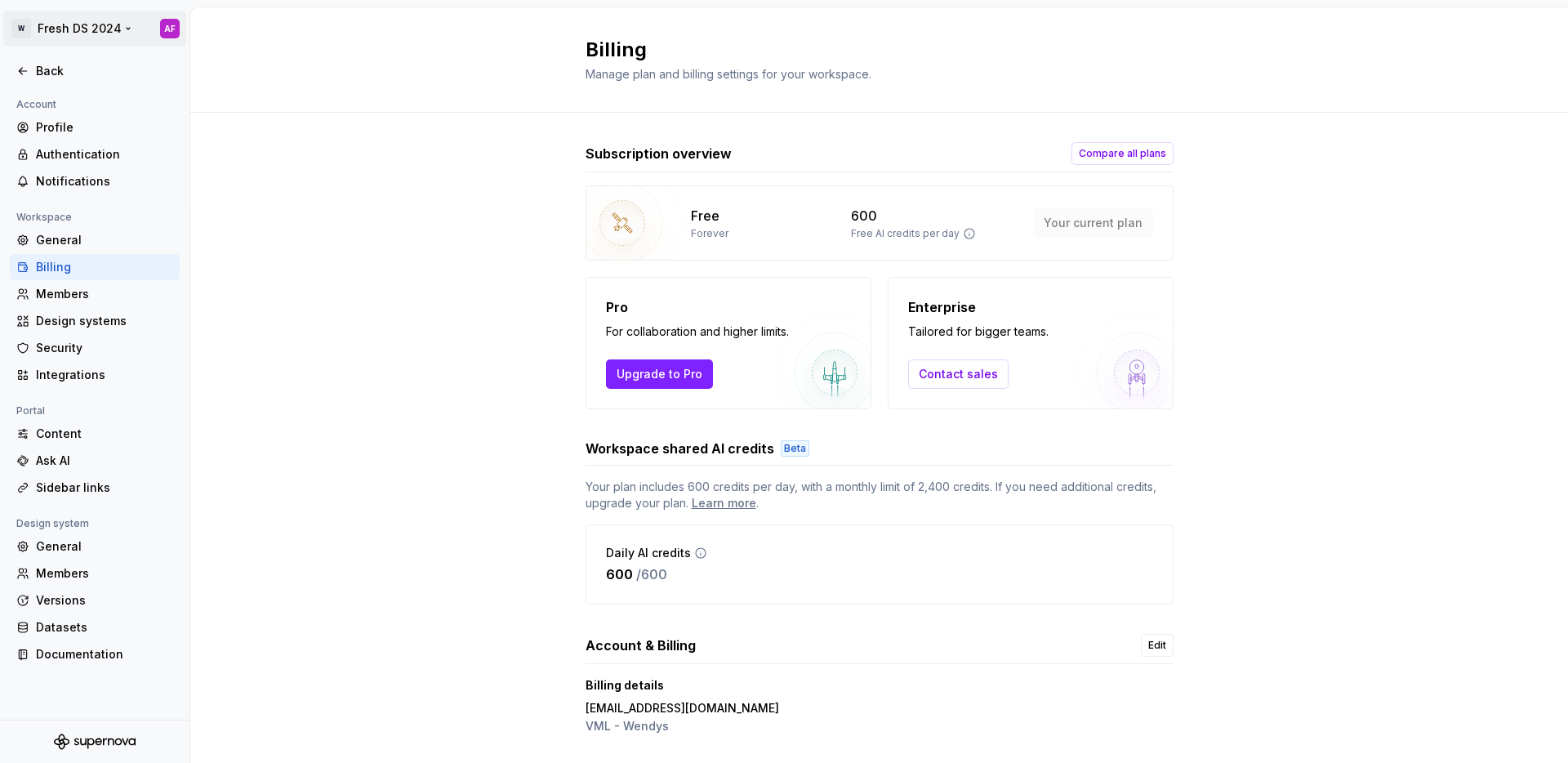
click at [92, 34] on html "W Fresh DS 2024 AF Back Account Profile Authentication Notifications Workspace …" at bounding box center [784, 382] width 1568 height 763
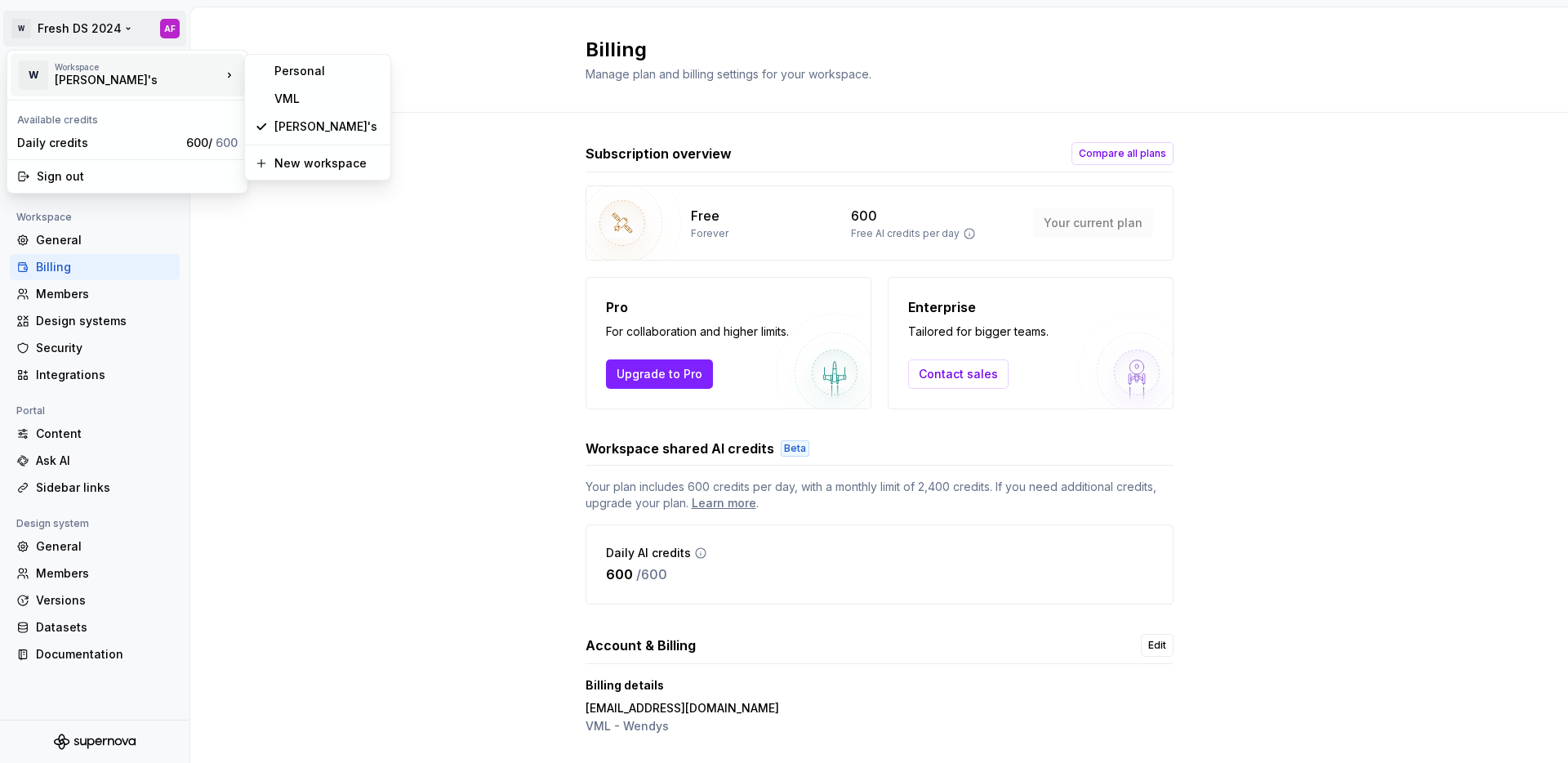
click at [336, 232] on html "W Fresh DS 2024 AF Back Account Profile Authentication Notifications Workspace …" at bounding box center [784, 382] width 1568 height 763
click at [95, 29] on html "W Fresh DS 2024 AF Back Account Profile Authentication Notifications Workspace …" at bounding box center [784, 382] width 1568 height 763
click at [325, 93] on div "VML" at bounding box center [327, 98] width 106 height 16
